Goal: Task Accomplishment & Management: Complete application form

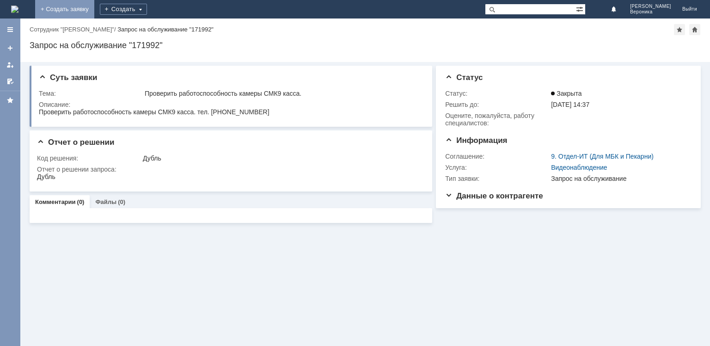
click at [94, 8] on link "+ Создать заявку" at bounding box center [64, 9] width 59 height 18
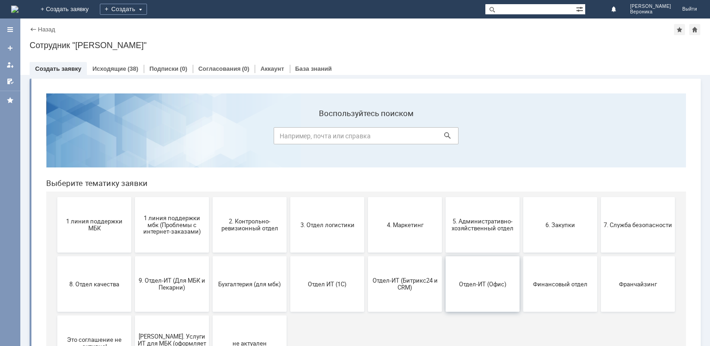
click at [467, 282] on span "Отдел-ИТ (Офис)" at bounding box center [482, 283] width 68 height 7
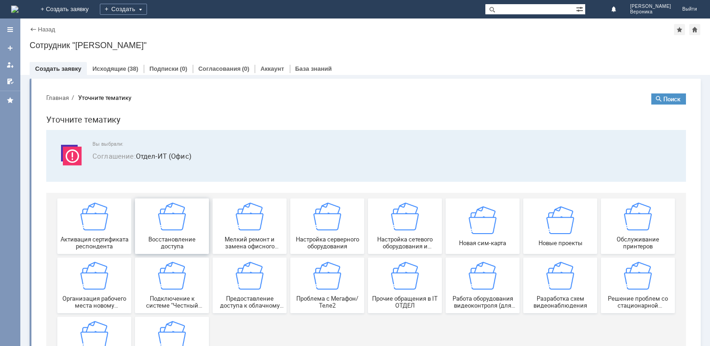
click at [184, 225] on div "Восстановление доступа" at bounding box center [172, 226] width 68 height 47
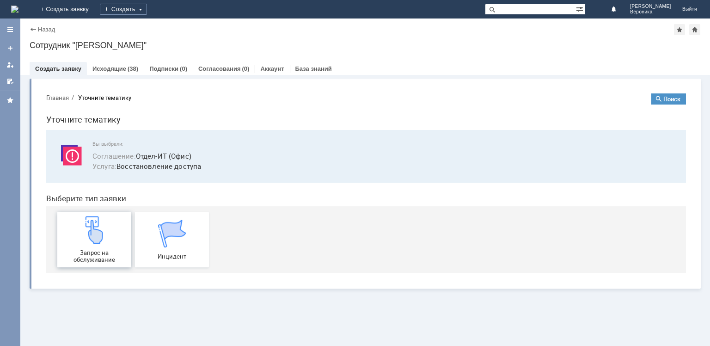
click at [95, 240] on img at bounding box center [94, 230] width 28 height 28
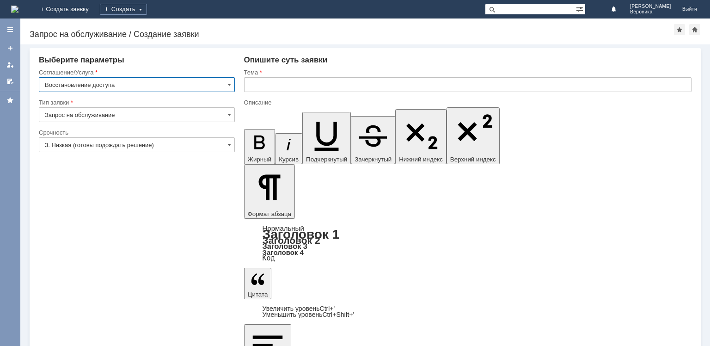
click at [225, 85] on input "Восстановление доступа" at bounding box center [137, 84] width 196 height 15
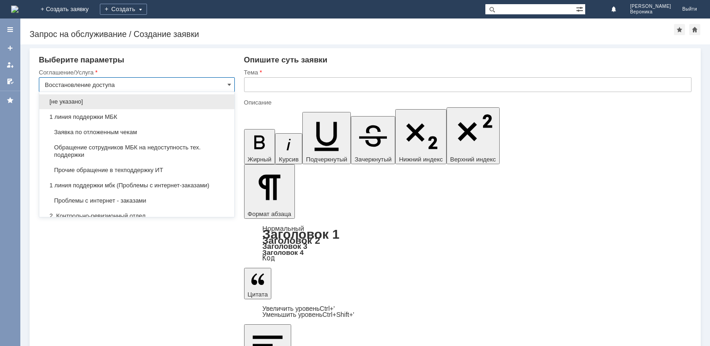
click at [216, 88] on input "Восстановление доступа" at bounding box center [137, 84] width 196 height 15
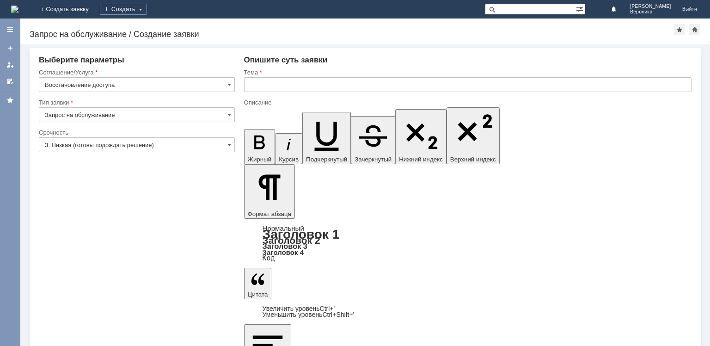
type input "Восстановление доступа"
click at [185, 120] on input "Запрос на обслуживание" at bounding box center [137, 114] width 196 height 15
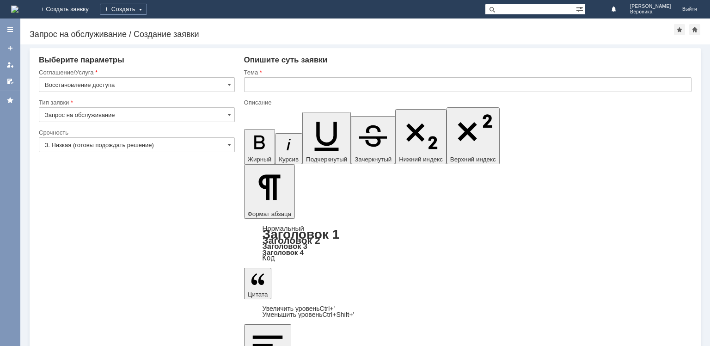
type input "Запрос на обслуживание"
click at [186, 141] on input "3. Низкая (готовы подождать решение)" at bounding box center [137, 144] width 196 height 15
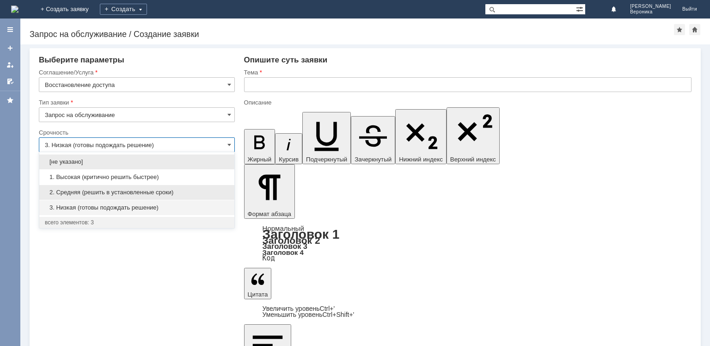
click at [157, 190] on span "2. Средняя (решить в установленные сроки)" at bounding box center [137, 192] width 184 height 7
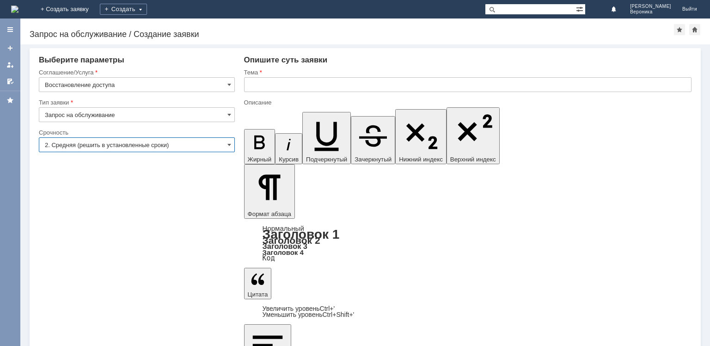
type input "2. Средняя (решить в установленные сроки)"
click at [269, 87] on input "text" at bounding box center [468, 84] width 448 height 15
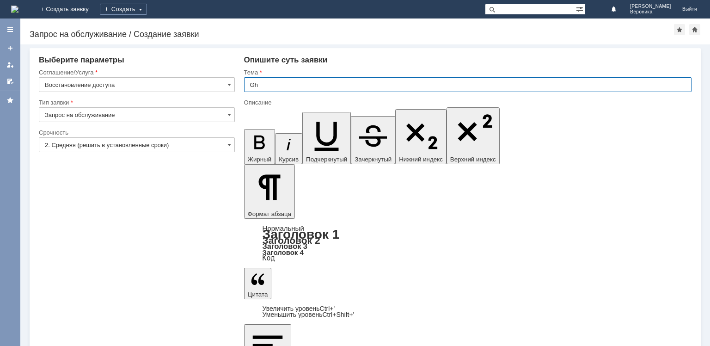
type input "G"
type input "п"
click at [309, 83] on input "Предоставить доступ сервис" at bounding box center [468, 84] width 448 height 15
click at [313, 83] on input "Предоставить доступ сервис" at bounding box center [468, 84] width 448 height 15
click at [348, 85] on input "Предоставить доступ в сервис" at bounding box center [468, 84] width 448 height 15
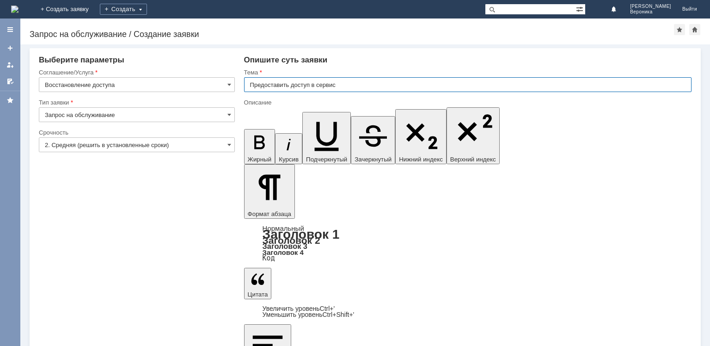
drag, startPoint x: 348, startPoint y: 85, endPoint x: 318, endPoint y: 85, distance: 30.1
click at [318, 85] on input "Предоставить доступ в сервис" at bounding box center [468, 84] width 448 height 15
click at [357, 77] on input "Предоставить доступ в сервис" at bounding box center [468, 84] width 448 height 15
drag, startPoint x: 341, startPoint y: 83, endPoint x: 318, endPoint y: 87, distance: 23.4
click at [318, 87] on input "Предоставить доступ в сервис" at bounding box center [468, 84] width 448 height 15
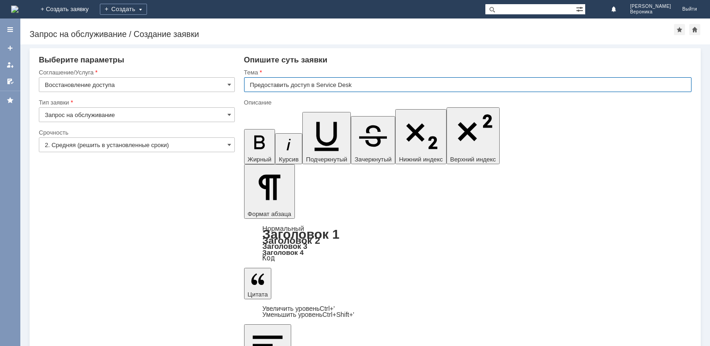
type input "Предоставить доступ в Service Desk"
